Goal: Task Accomplishment & Management: Complete application form

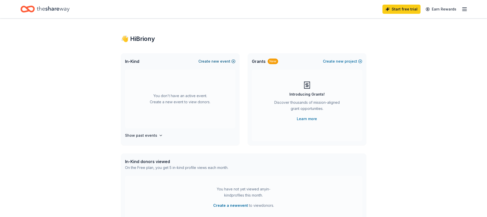
click at [233, 60] on button "Create new event" at bounding box center [216, 61] width 37 height 6
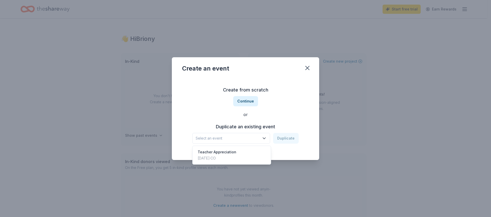
click at [238, 141] on span "Select an event" at bounding box center [227, 138] width 64 height 6
click at [236, 153] on div "Teacher Appreciation May 05, 2025 · CO" at bounding box center [231, 155] width 76 height 16
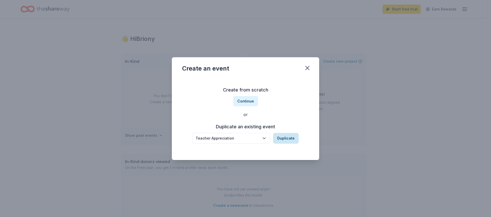
click at [286, 139] on button "Duplicate" at bounding box center [286, 138] width 26 height 11
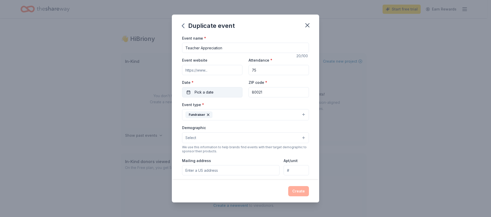
click at [224, 91] on button "Pick a date" at bounding box center [212, 92] width 60 height 10
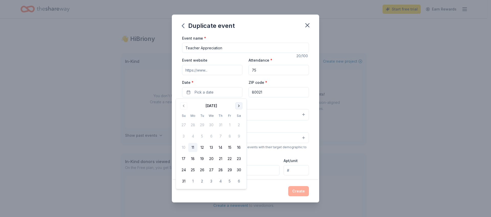
click at [238, 105] on button "Go to next month" at bounding box center [238, 105] width 7 height 7
click at [237, 106] on button "Go to next month" at bounding box center [238, 105] width 7 height 7
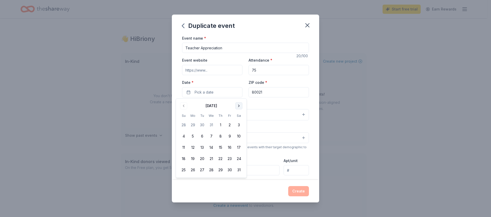
click at [237, 106] on button "Go to next month" at bounding box center [238, 105] width 7 height 7
click at [237, 105] on button "Go to next month" at bounding box center [238, 105] width 7 height 7
click at [239, 106] on button "Go to next month" at bounding box center [238, 105] width 7 height 7
click at [228, 123] on button "1" at bounding box center [229, 124] width 9 height 9
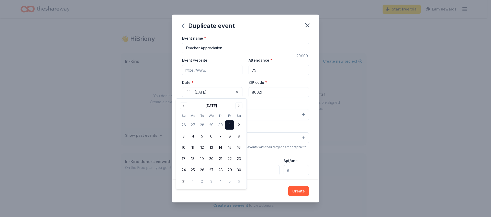
click at [148, 112] on div "Duplicate event Event name * Teacher Appreciation 20 /100 Event website Attenda…" at bounding box center [245, 108] width 491 height 217
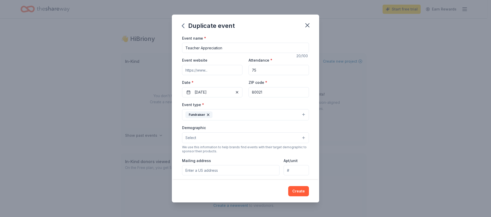
click at [293, 190] on button "Create" at bounding box center [298, 191] width 21 height 10
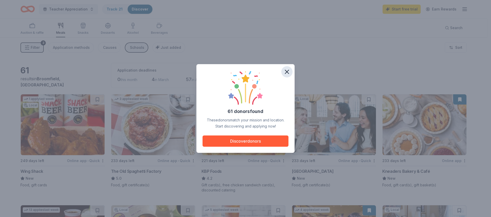
click at [286, 71] on icon "button" at bounding box center [286, 71] width 7 height 7
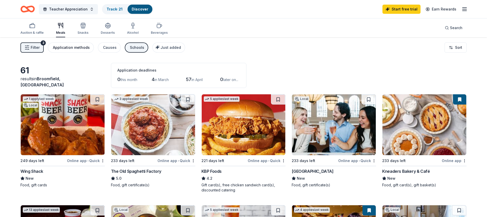
click at [79, 48] on div "Application methods" at bounding box center [71, 47] width 37 height 6
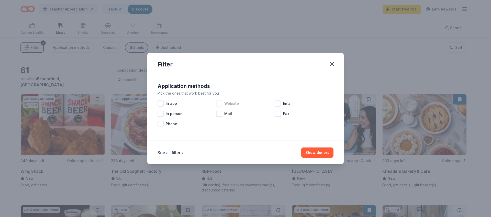
click at [220, 103] on div at bounding box center [219, 103] width 6 height 6
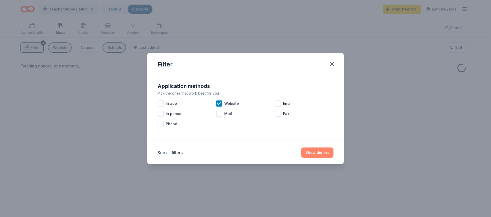
click at [313, 153] on button "Show donors" at bounding box center [317, 152] width 32 height 10
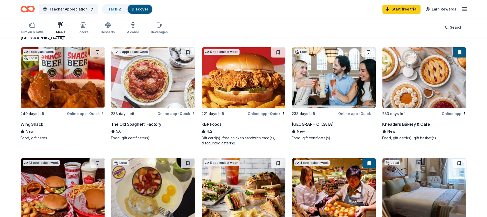
scroll to position [49, 0]
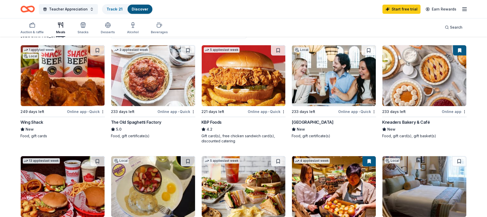
click at [187, 50] on button at bounding box center [188, 50] width 14 height 10
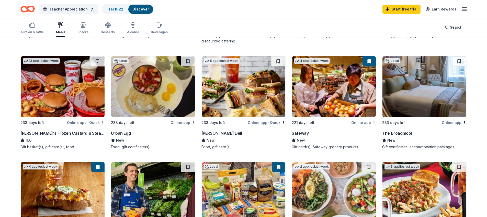
scroll to position [149, 0]
click at [370, 63] on button at bounding box center [368, 61] width 13 height 10
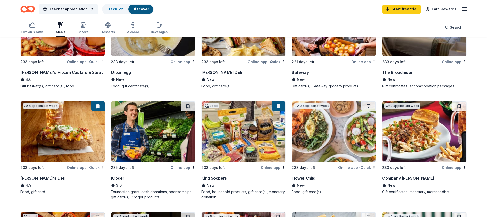
scroll to position [276, 0]
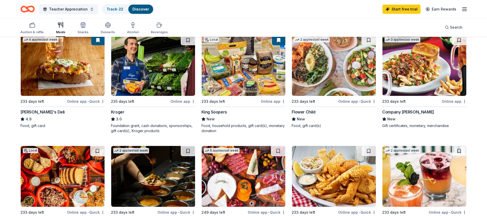
click at [189, 40] on button at bounding box center [188, 40] width 14 height 10
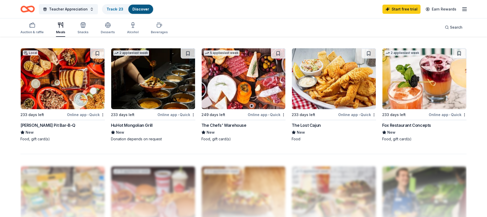
scroll to position [362, 0]
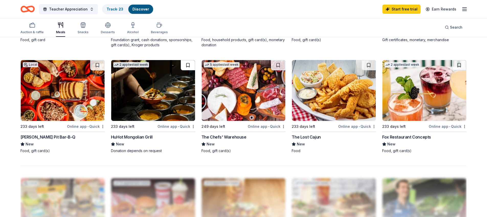
click at [191, 62] on button at bounding box center [188, 65] width 14 height 10
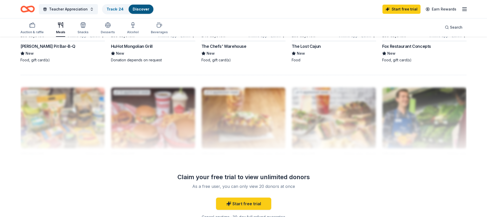
scroll to position [471, 0]
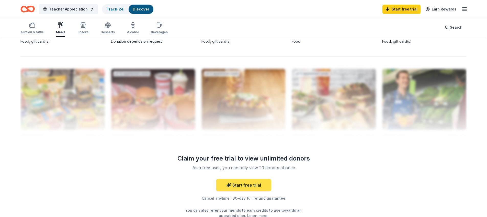
click at [248, 185] on link "Start free trial" at bounding box center [243, 185] width 55 height 12
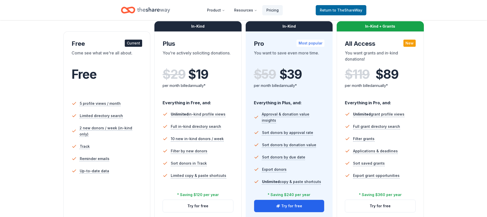
scroll to position [32, 0]
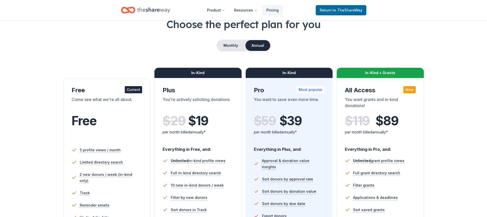
click at [135, 90] on div "Current" at bounding box center [133, 89] width 17 height 7
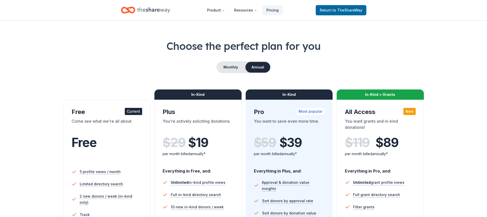
scroll to position [0, 0]
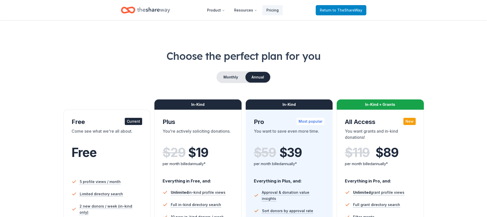
click at [326, 13] on span "Return to TheShareWay" at bounding box center [341, 10] width 42 height 6
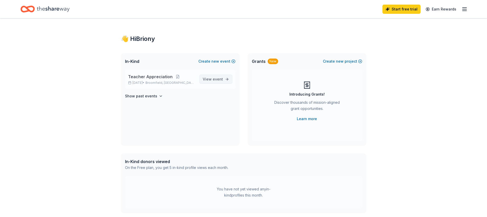
click at [218, 78] on span "event" at bounding box center [218, 79] width 10 height 4
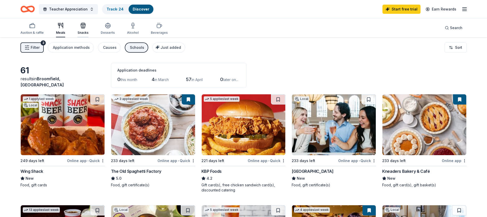
click at [82, 30] on div "Snacks" at bounding box center [82, 28] width 11 height 12
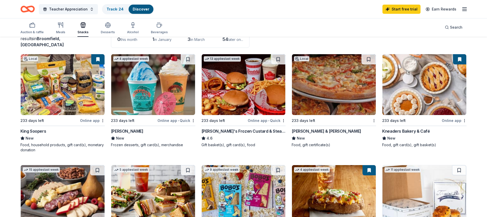
scroll to position [150, 0]
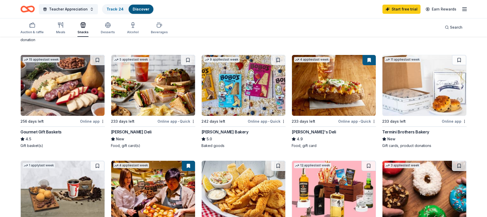
click at [97, 59] on button at bounding box center [97, 60] width 14 height 10
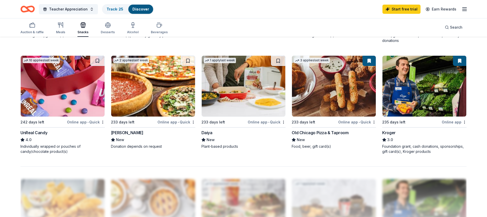
scroll to position [366, 0]
click at [98, 59] on button at bounding box center [97, 61] width 14 height 10
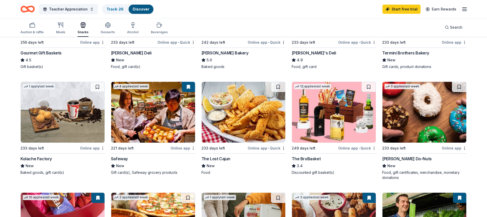
scroll to position [175, 0]
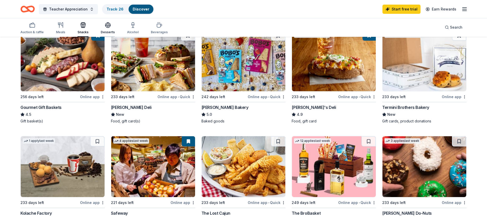
click at [111, 26] on div "button" at bounding box center [108, 25] width 14 height 6
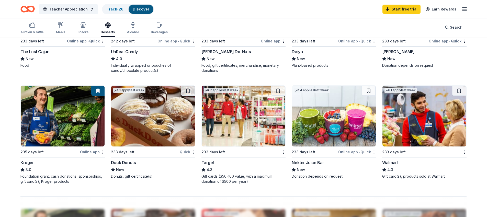
scroll to position [337, 0]
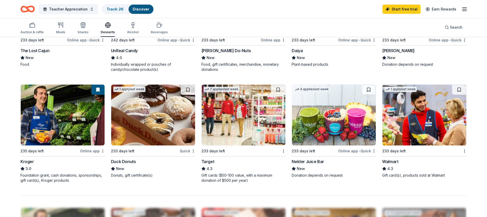
click at [458, 90] on button at bounding box center [459, 90] width 14 height 10
click at [279, 89] on button at bounding box center [278, 90] width 14 height 10
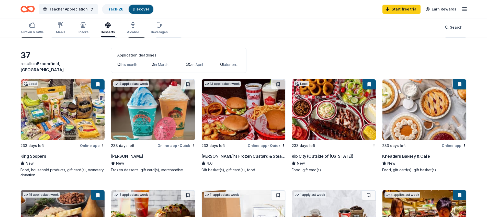
scroll to position [9, 0]
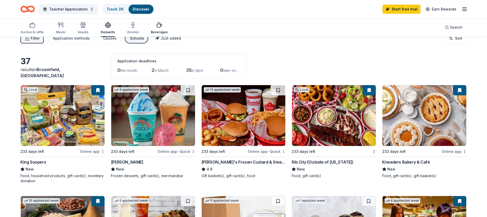
click at [158, 29] on div "Beverages" at bounding box center [159, 28] width 17 height 12
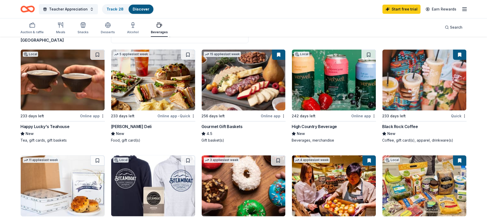
scroll to position [45, 0]
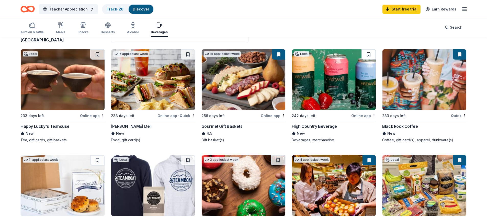
click at [367, 55] on button at bounding box center [368, 54] width 14 height 10
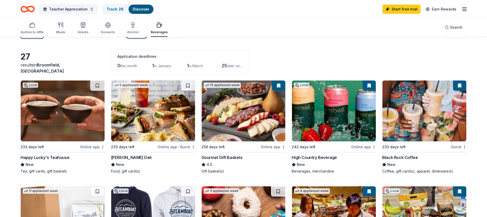
scroll to position [0, 0]
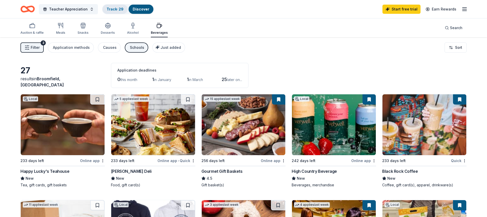
click at [115, 8] on link "Track · 29" at bounding box center [115, 9] width 17 height 4
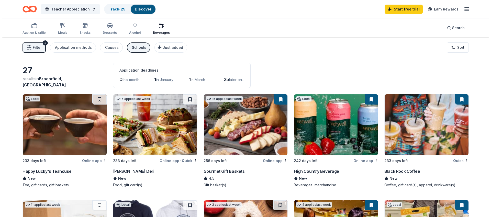
scroll to position [0, 0]
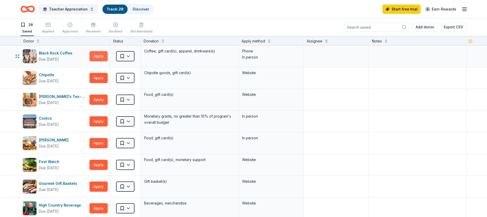
click at [100, 55] on button "Apply" at bounding box center [98, 56] width 18 height 10
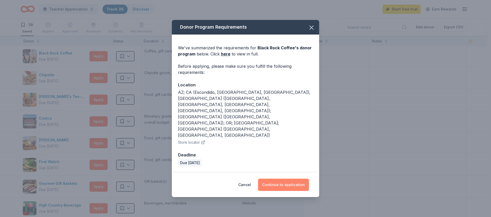
click at [273, 179] on button "Continue to application" at bounding box center [283, 185] width 51 height 12
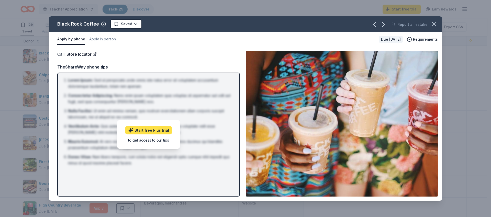
click at [159, 131] on link "Start free Plus trial" at bounding box center [148, 130] width 47 height 8
click at [106, 41] on button "Apply in person" at bounding box center [102, 39] width 27 height 11
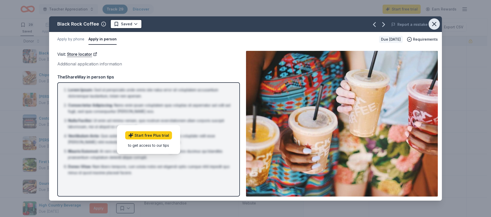
click at [436, 24] on icon "button" at bounding box center [433, 23] width 7 height 7
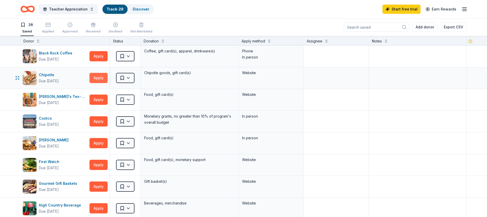
click at [99, 78] on button "Apply" at bounding box center [98, 78] width 18 height 10
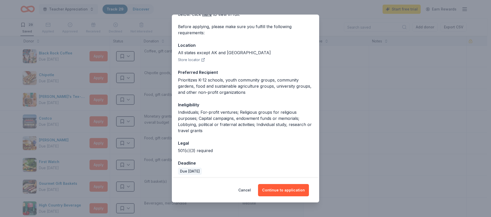
scroll to position [37, 0]
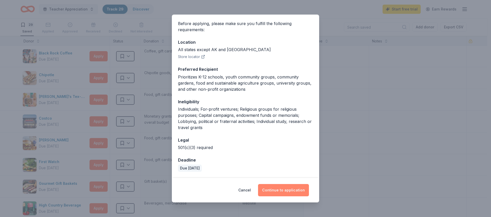
click at [280, 192] on button "Continue to application" at bounding box center [283, 190] width 51 height 12
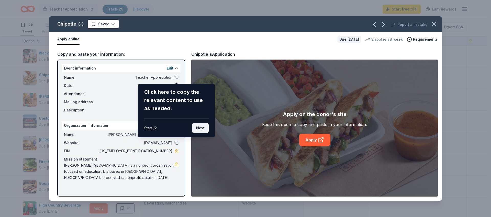
click at [200, 127] on button "Next" at bounding box center [200, 128] width 17 height 10
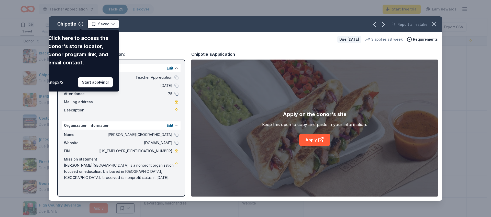
click at [100, 83] on button "Start applying!" at bounding box center [95, 82] width 35 height 10
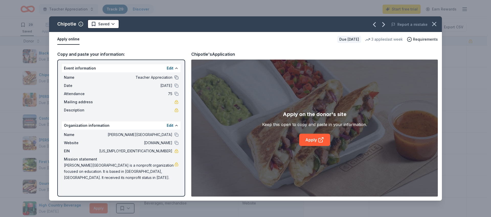
click at [177, 78] on button at bounding box center [176, 77] width 4 height 4
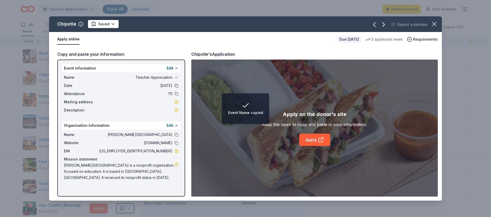
click at [176, 87] on button at bounding box center [176, 86] width 4 height 4
drag, startPoint x: 176, startPoint y: 94, endPoint x: 177, endPoint y: 97, distance: 2.9
click at [176, 94] on button at bounding box center [176, 94] width 4 height 4
click at [314, 140] on link "Apply" at bounding box center [314, 140] width 31 height 12
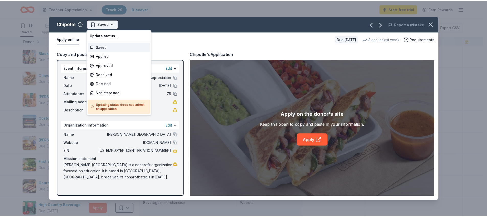
scroll to position [0, 0]
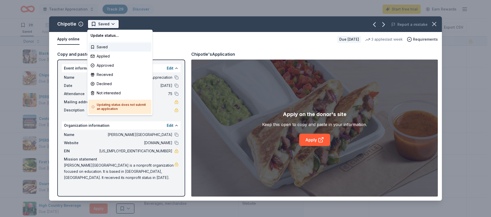
click at [112, 23] on html "Teacher Appreciation Track · 29 Discover Start free trial Earn Rewards 29 Saved…" at bounding box center [245, 108] width 491 height 217
click at [109, 55] on div "Applied" at bounding box center [119, 56] width 63 height 9
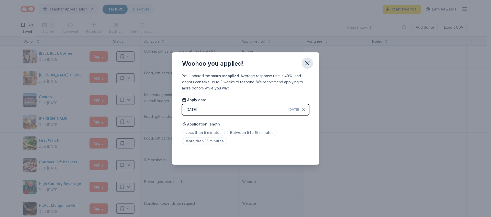
click at [307, 63] on icon "button" at bounding box center [307, 63] width 4 height 4
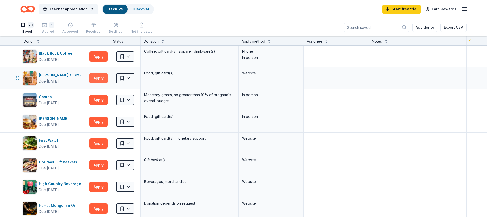
click at [101, 77] on button "Apply" at bounding box center [98, 78] width 18 height 10
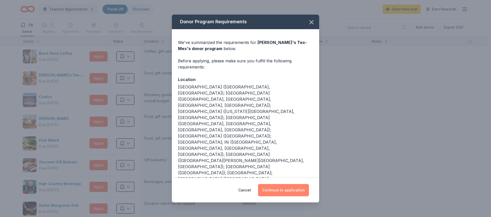
click at [278, 185] on button "Continue to application" at bounding box center [283, 190] width 51 height 12
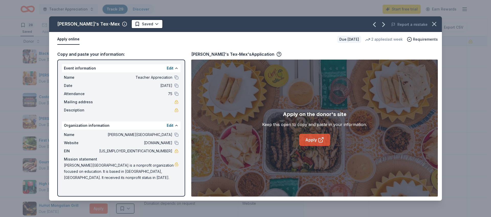
click at [312, 139] on link "Apply" at bounding box center [314, 140] width 31 height 12
click at [278, 54] on icon "button" at bounding box center [278, 53] width 1 height 1
click at [267, 50] on div "Copy and paste your information: Event information Edit Name Teacher Appreciati…" at bounding box center [245, 124] width 393 height 154
click at [317, 139] on link "Apply" at bounding box center [314, 140] width 31 height 12
click at [436, 24] on icon "button" at bounding box center [433, 23] width 7 height 7
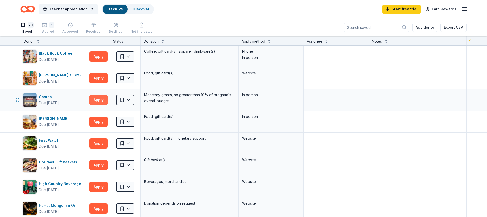
click at [101, 100] on button "Apply" at bounding box center [98, 100] width 18 height 10
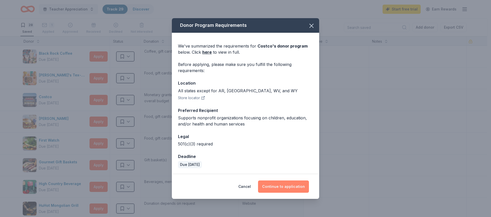
click at [277, 188] on button "Continue to application" at bounding box center [283, 186] width 51 height 12
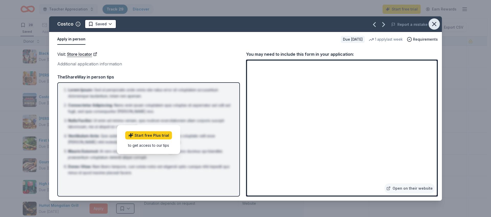
click at [434, 23] on icon "button" at bounding box center [433, 23] width 7 height 7
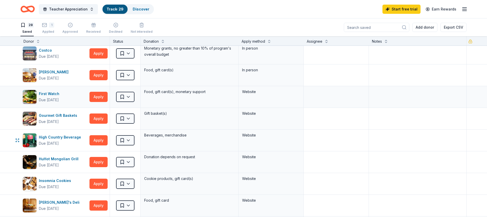
scroll to position [49, 0]
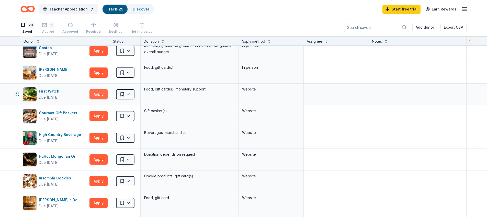
click at [103, 95] on button "Apply" at bounding box center [98, 94] width 18 height 10
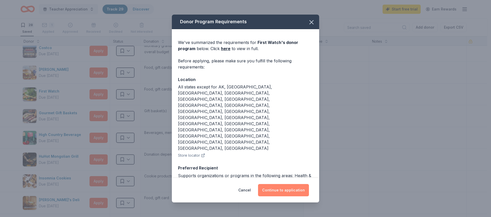
click at [277, 192] on button "Continue to application" at bounding box center [283, 190] width 51 height 12
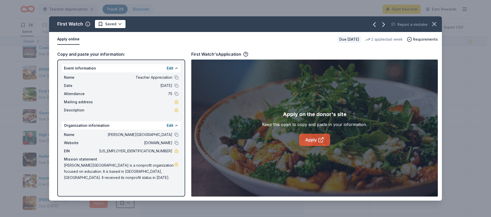
click at [313, 141] on link "Apply" at bounding box center [314, 140] width 31 height 12
click at [118, 23] on html "Teacher Appreciation Track · 29 Discover Start free trial Earn Rewards 28 Saved…" at bounding box center [245, 108] width 491 height 217
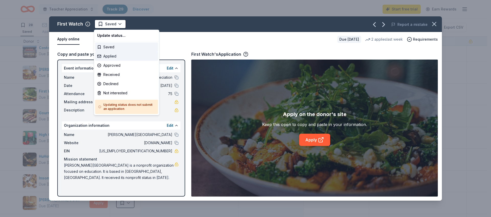
click at [113, 57] on div "Applied" at bounding box center [126, 56] width 63 height 9
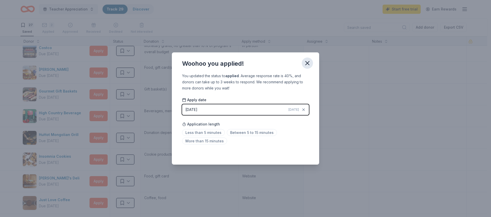
click at [308, 62] on icon "button" at bounding box center [307, 63] width 4 height 4
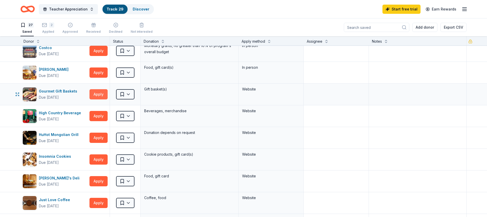
click at [102, 95] on button "Apply" at bounding box center [98, 94] width 18 height 10
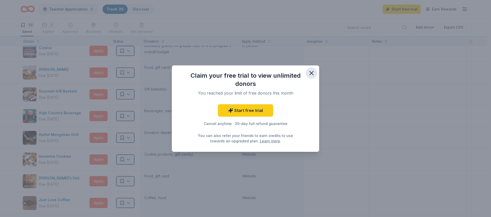
click at [312, 73] on icon "button" at bounding box center [311, 73] width 7 height 7
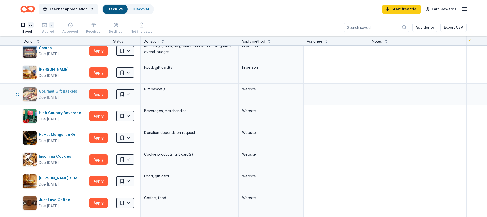
click at [60, 91] on div "Gourmet Gift Baskets" at bounding box center [59, 91] width 40 height 6
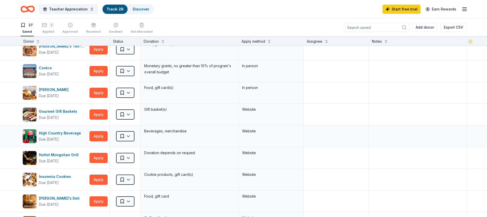
scroll to position [0, 0]
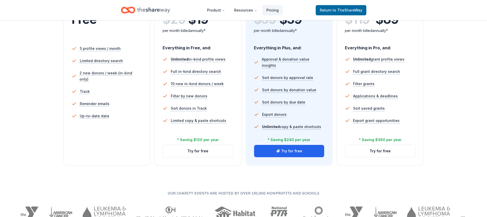
scroll to position [160, 0]
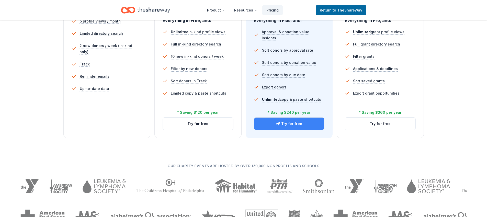
click at [279, 125] on icon "button" at bounding box center [278, 124] width 4 height 4
